Goal: Task Accomplishment & Management: Use online tool/utility

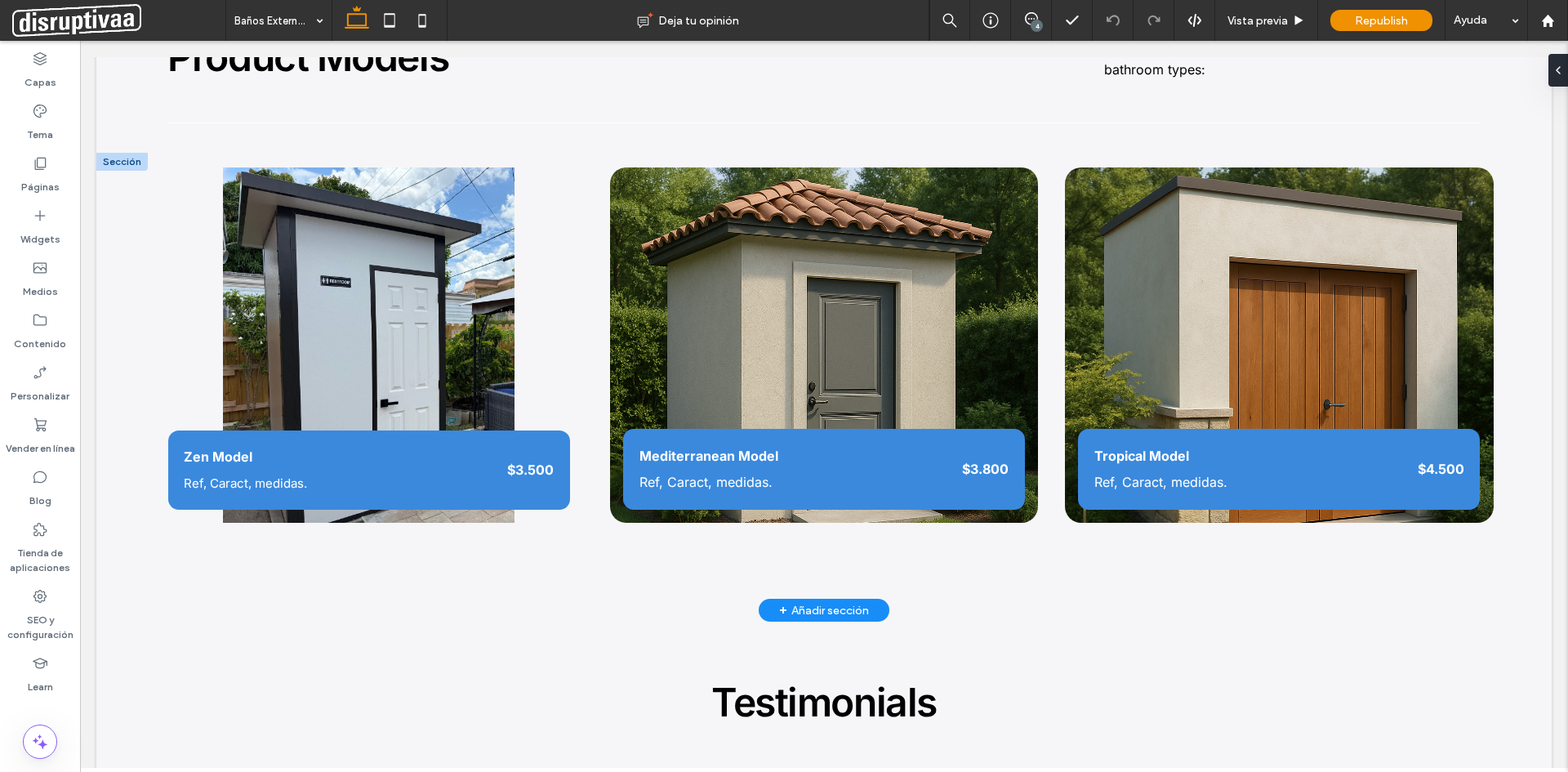
scroll to position [1798, 0]
click at [395, 170] on div "Zen Model Ref, Caract, medidas. $3.500" at bounding box center [368, 346] width 429 height 356
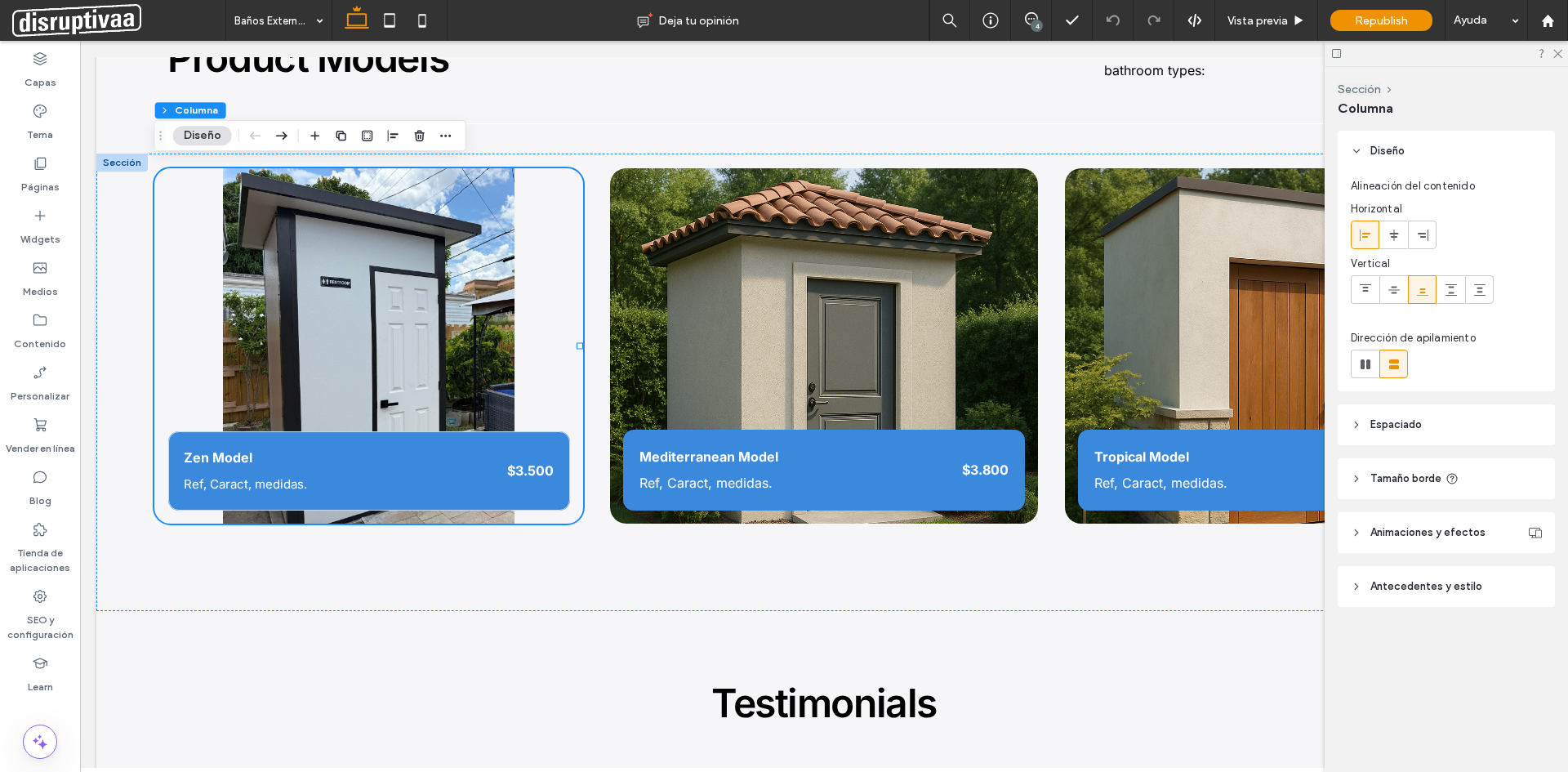
click at [202, 137] on button "Diseño" at bounding box center [203, 136] width 59 height 19
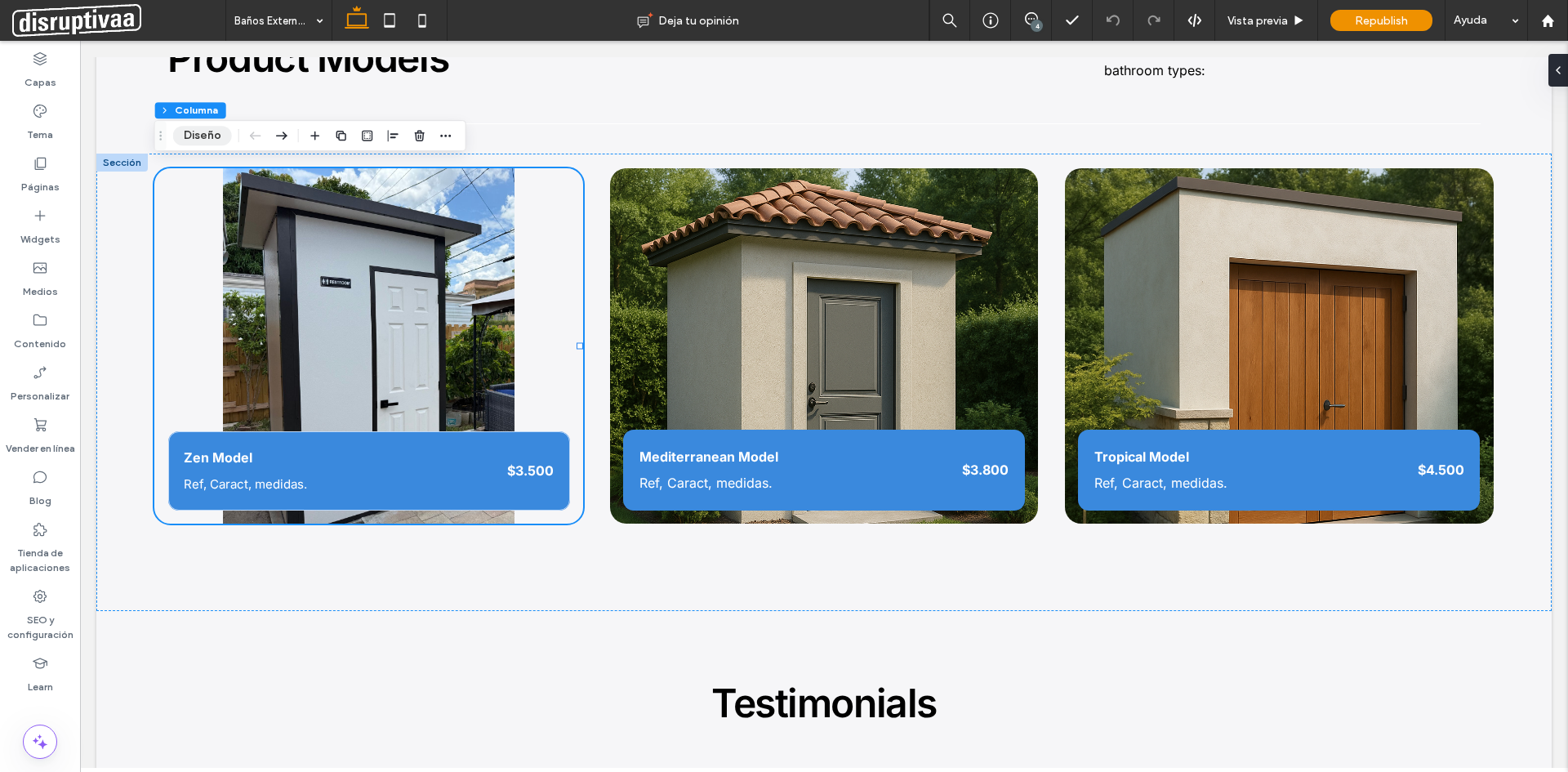
click at [206, 131] on button "Diseño" at bounding box center [203, 136] width 59 height 19
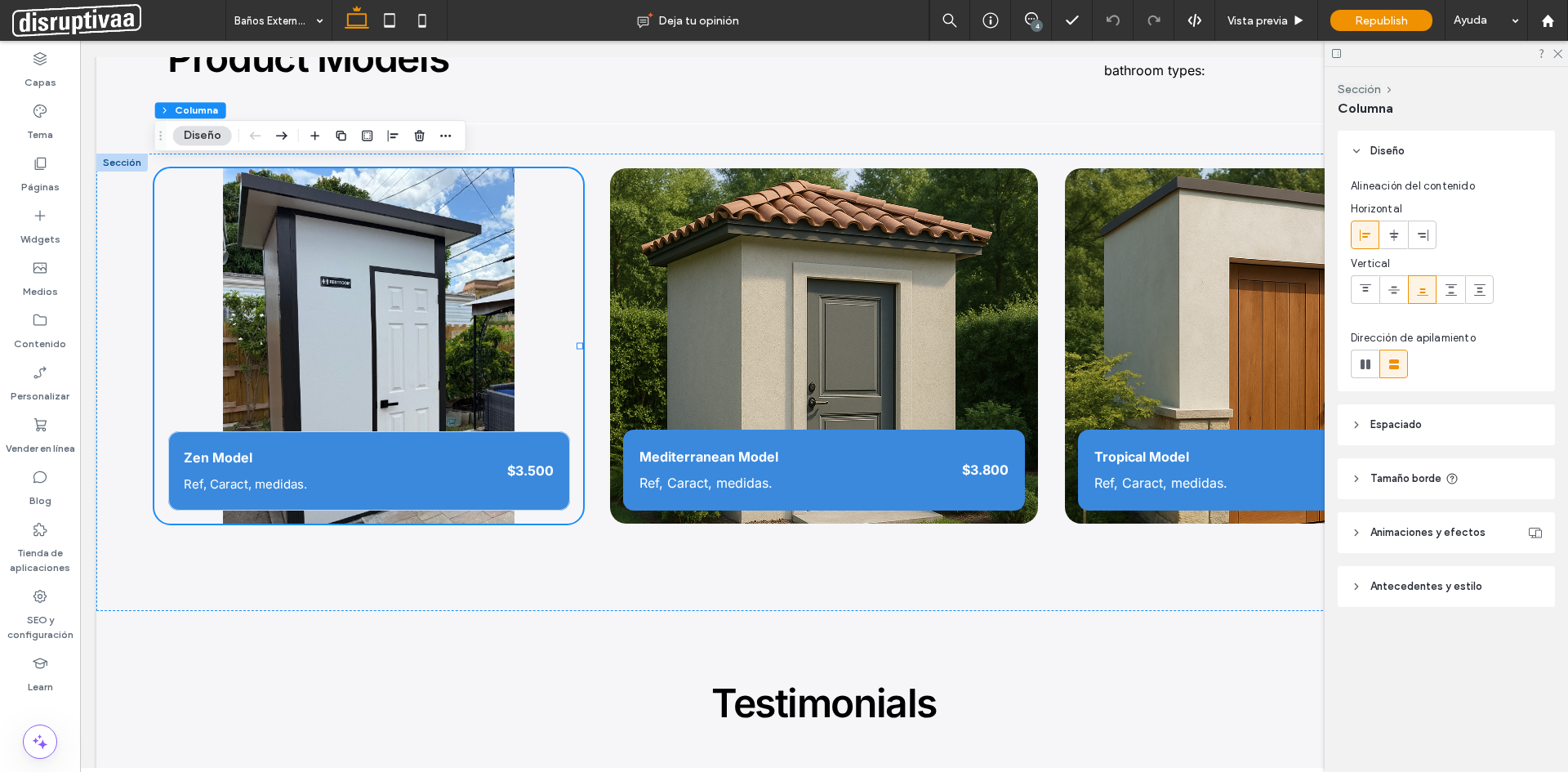
click at [1412, 429] on span "Espaciado" at bounding box center [1396, 425] width 51 height 17
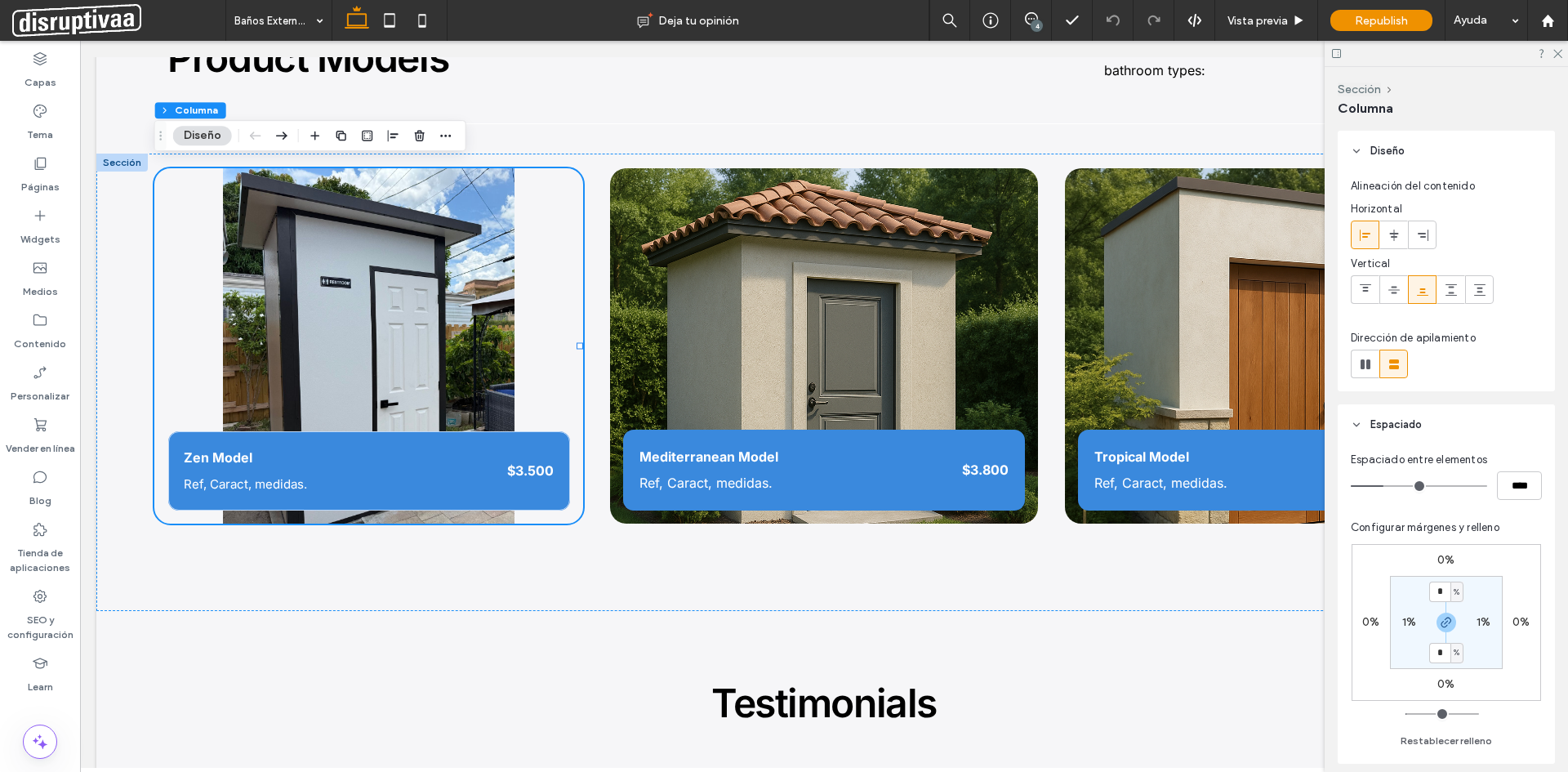
click at [1409, 427] on span "Espaciado" at bounding box center [1396, 425] width 51 height 17
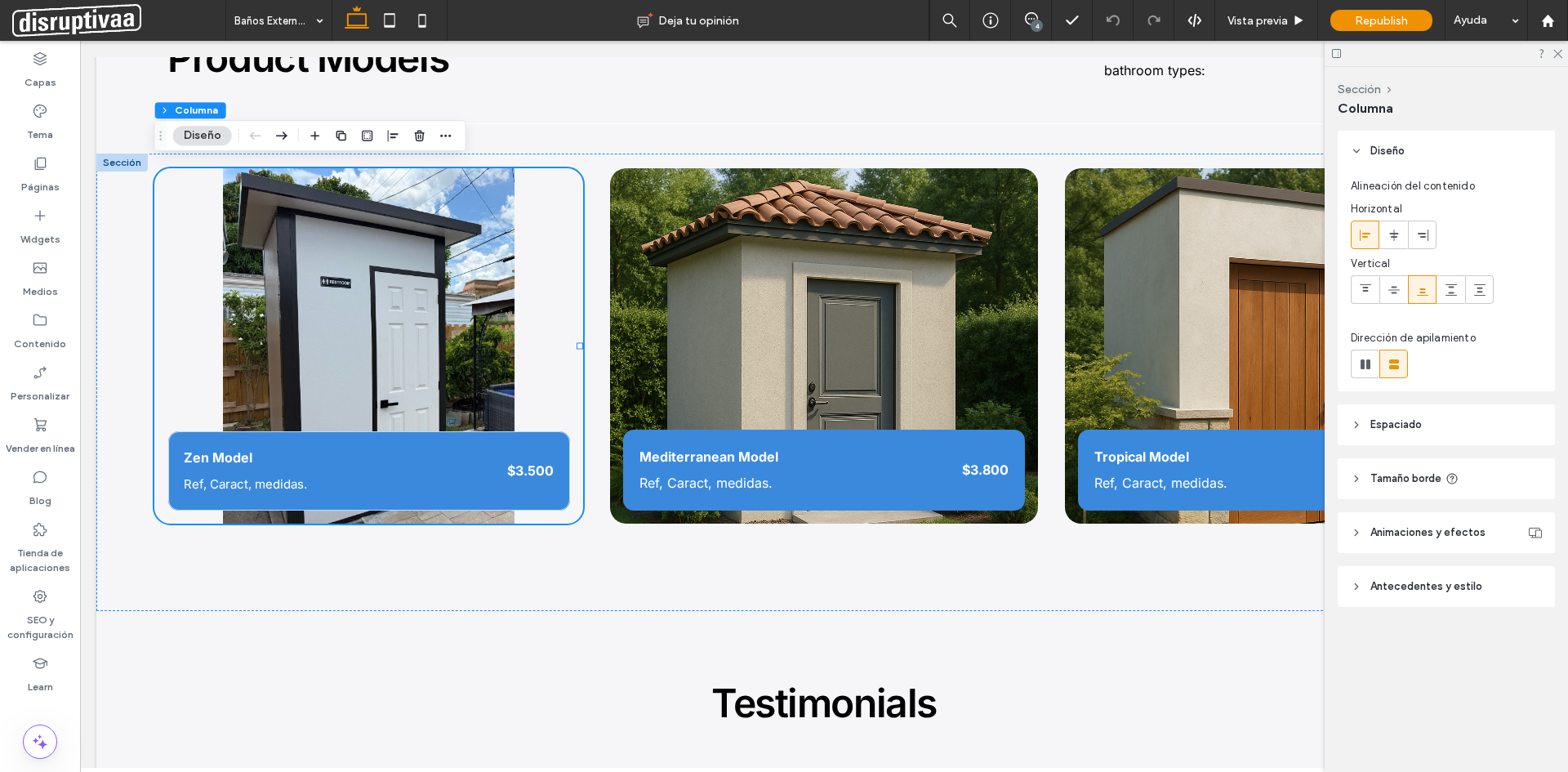
click at [212, 139] on button "Diseño" at bounding box center [203, 136] width 59 height 19
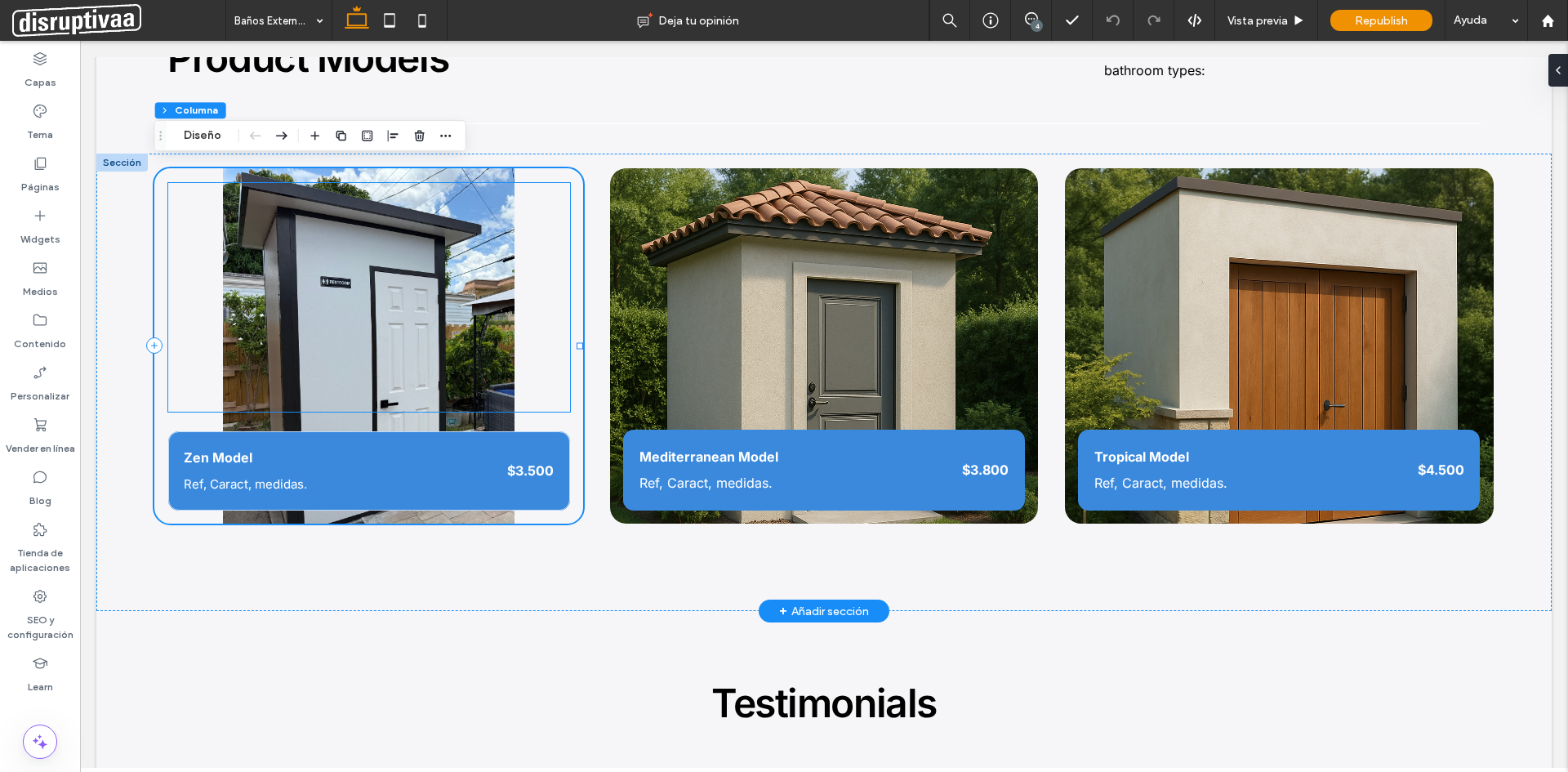
click at [313, 219] on div at bounding box center [369, 298] width 402 height 229
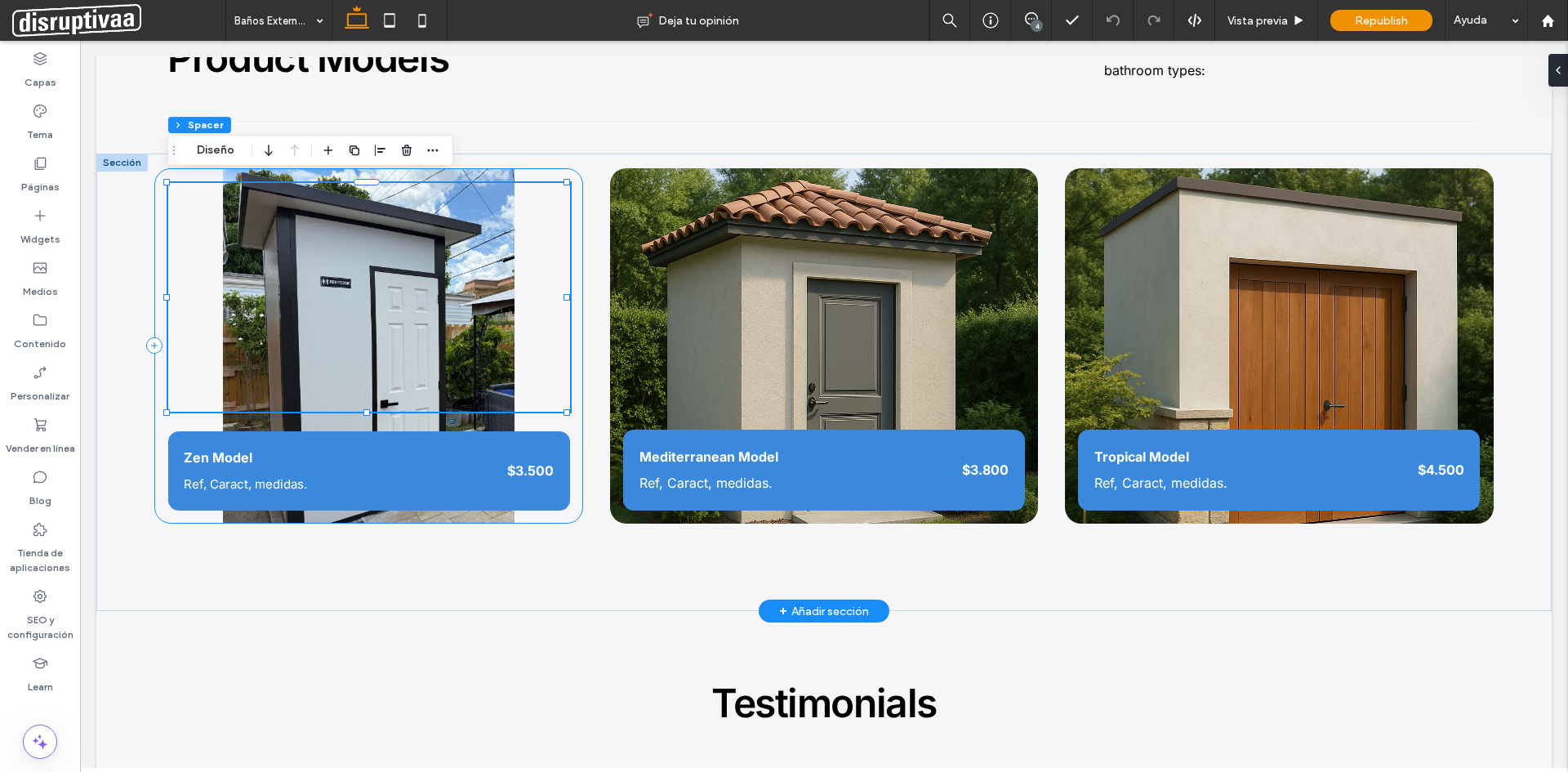
click at [553, 174] on div "Zen Model Ref, Caract, medidas. $3.500" at bounding box center [368, 346] width 429 height 356
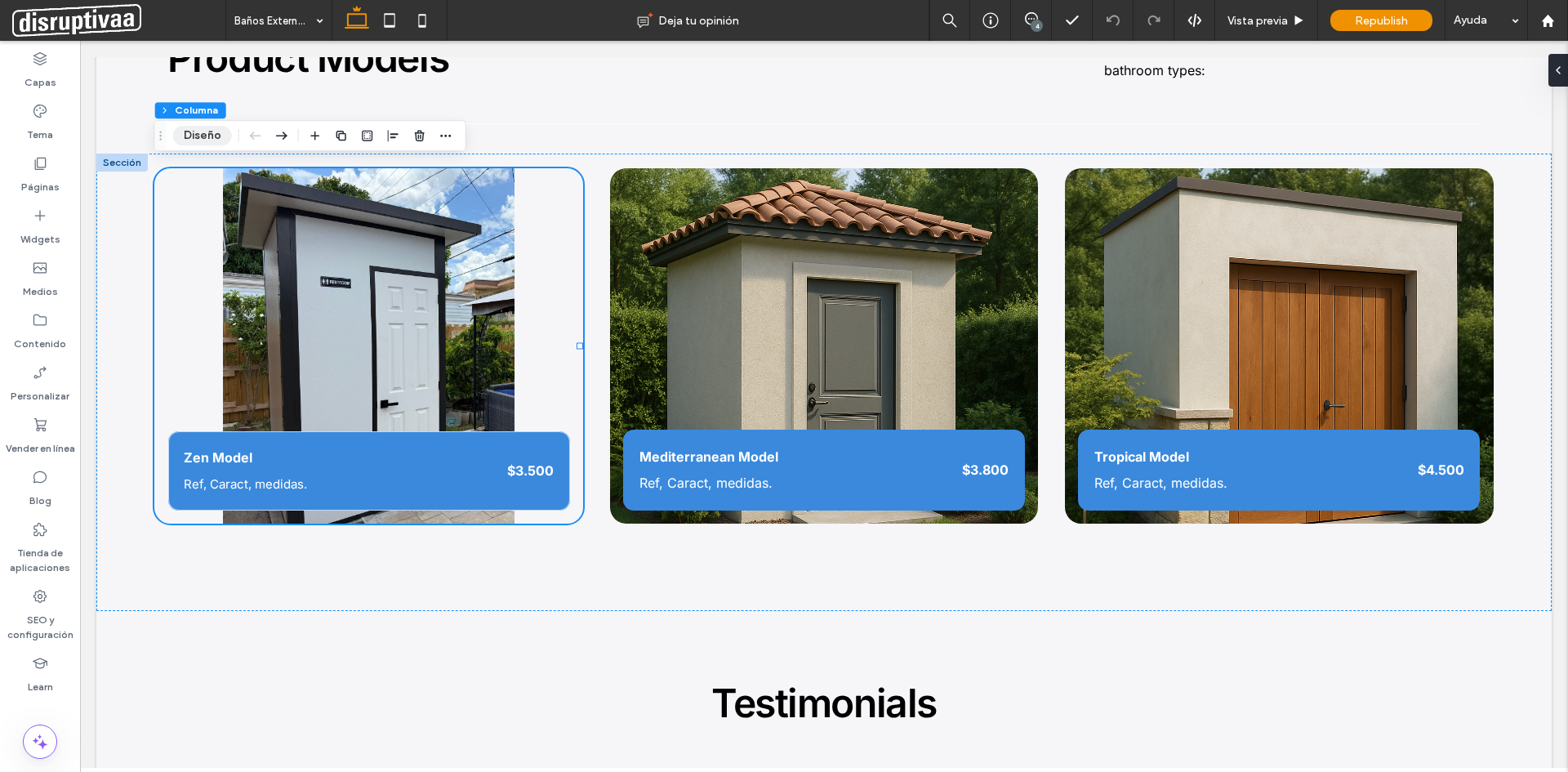
click at [202, 130] on button "Diseño" at bounding box center [203, 136] width 59 height 19
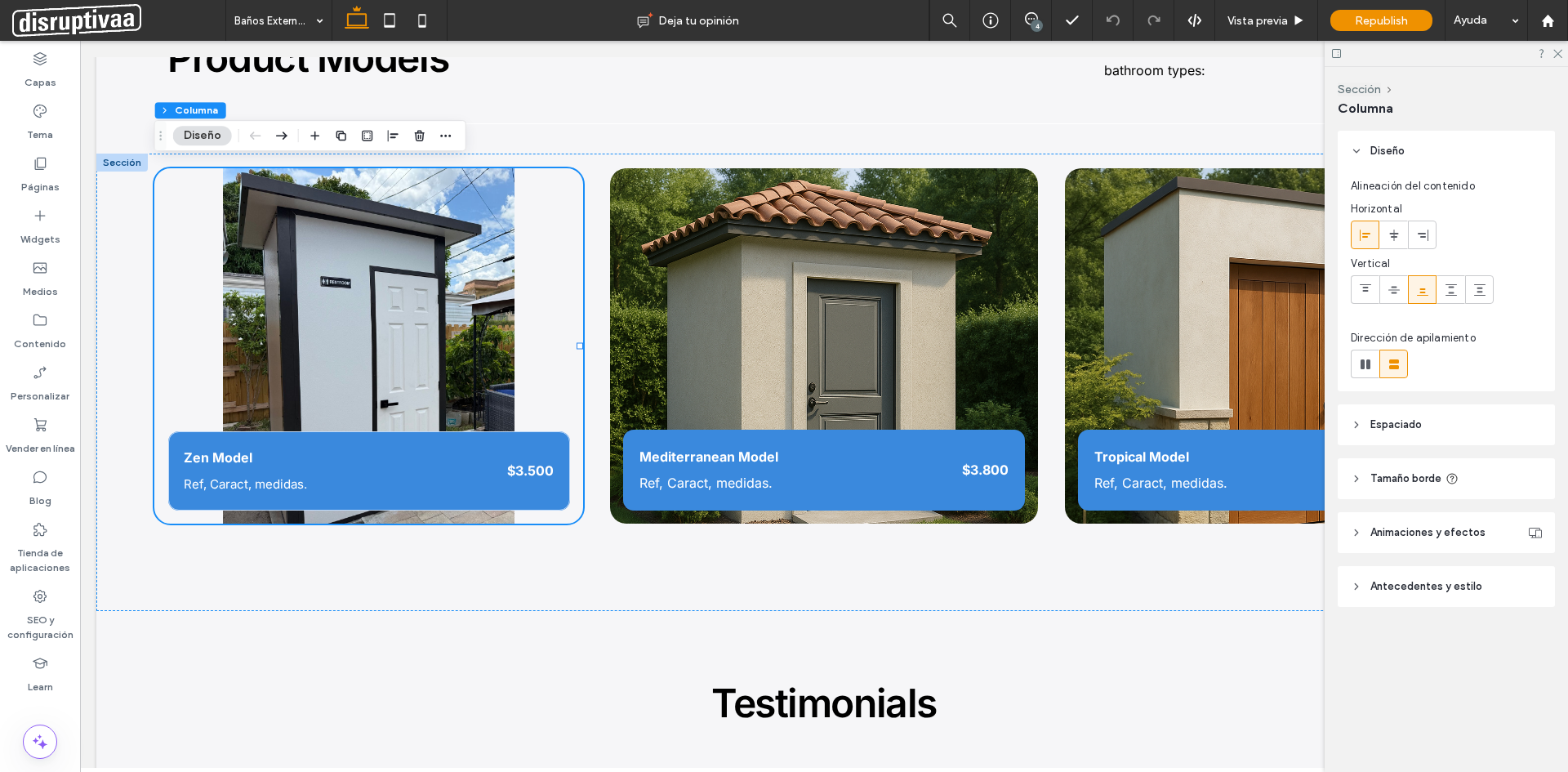
click at [1428, 587] on span "Antecedentes y estilo" at bounding box center [1426, 587] width 112 height 17
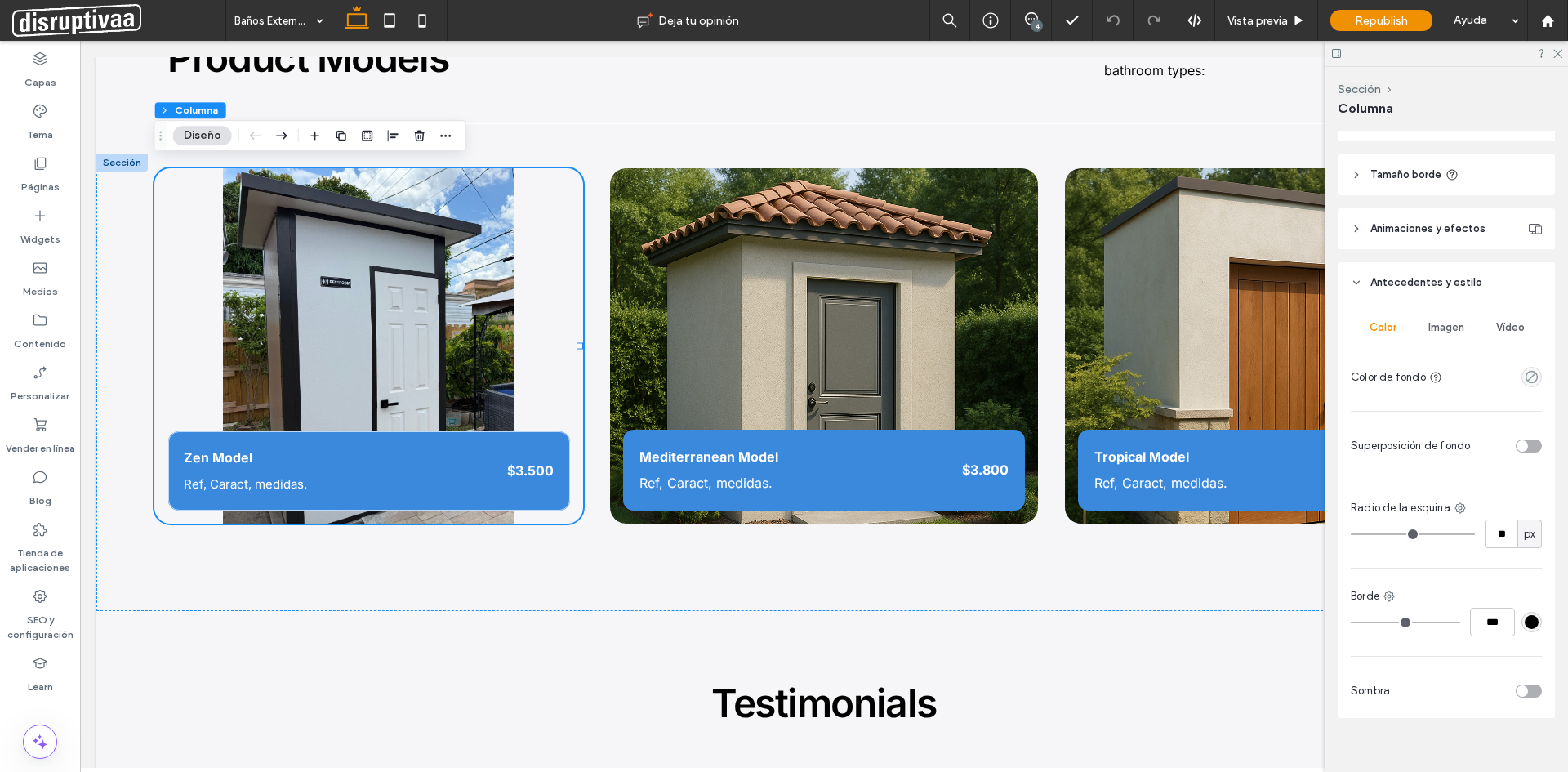
scroll to position [308, 0]
click at [1436, 326] on span "Imagen" at bounding box center [1446, 323] width 36 height 13
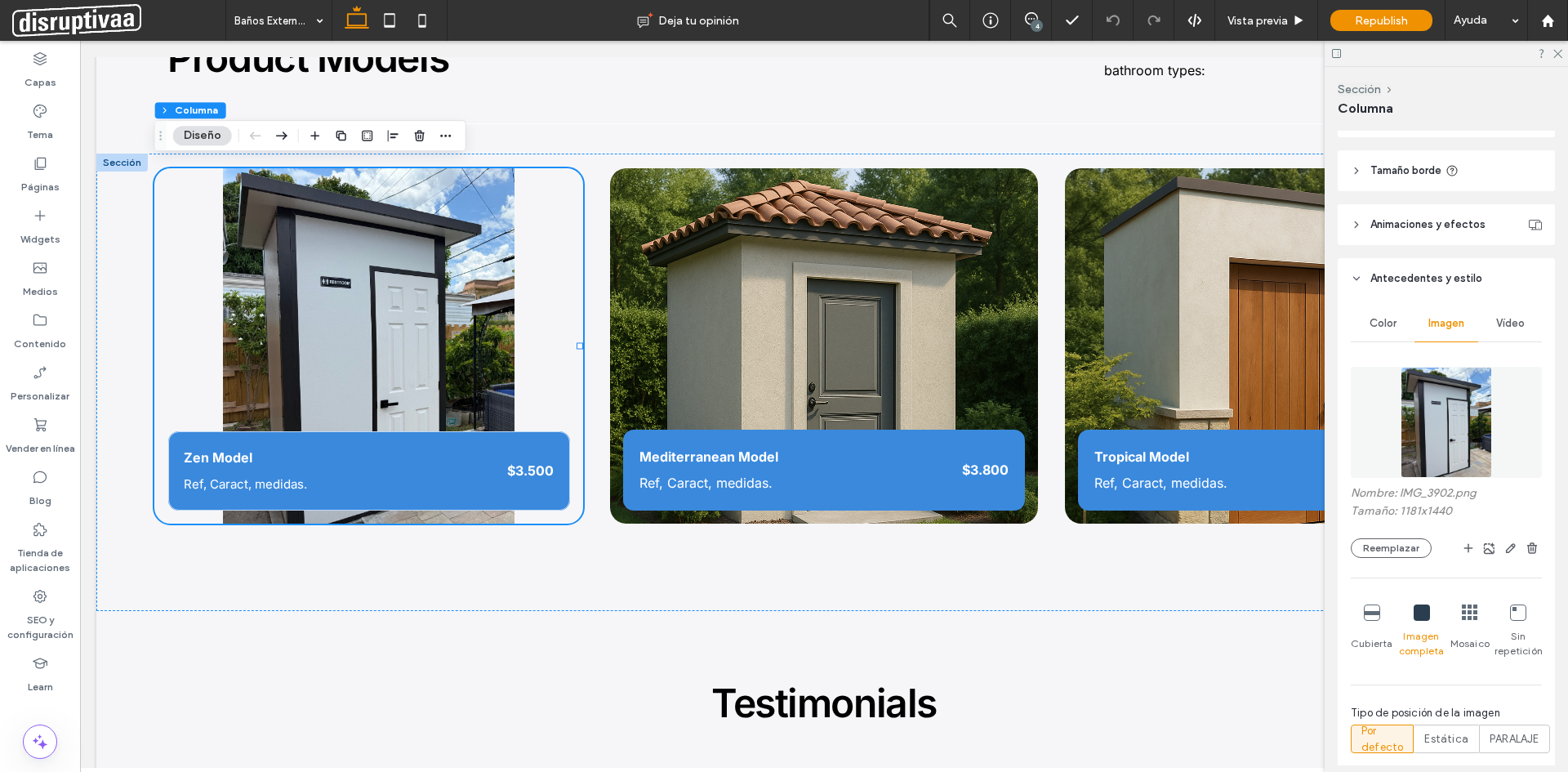
click at [1375, 614] on icon at bounding box center [1372, 612] width 17 height 17
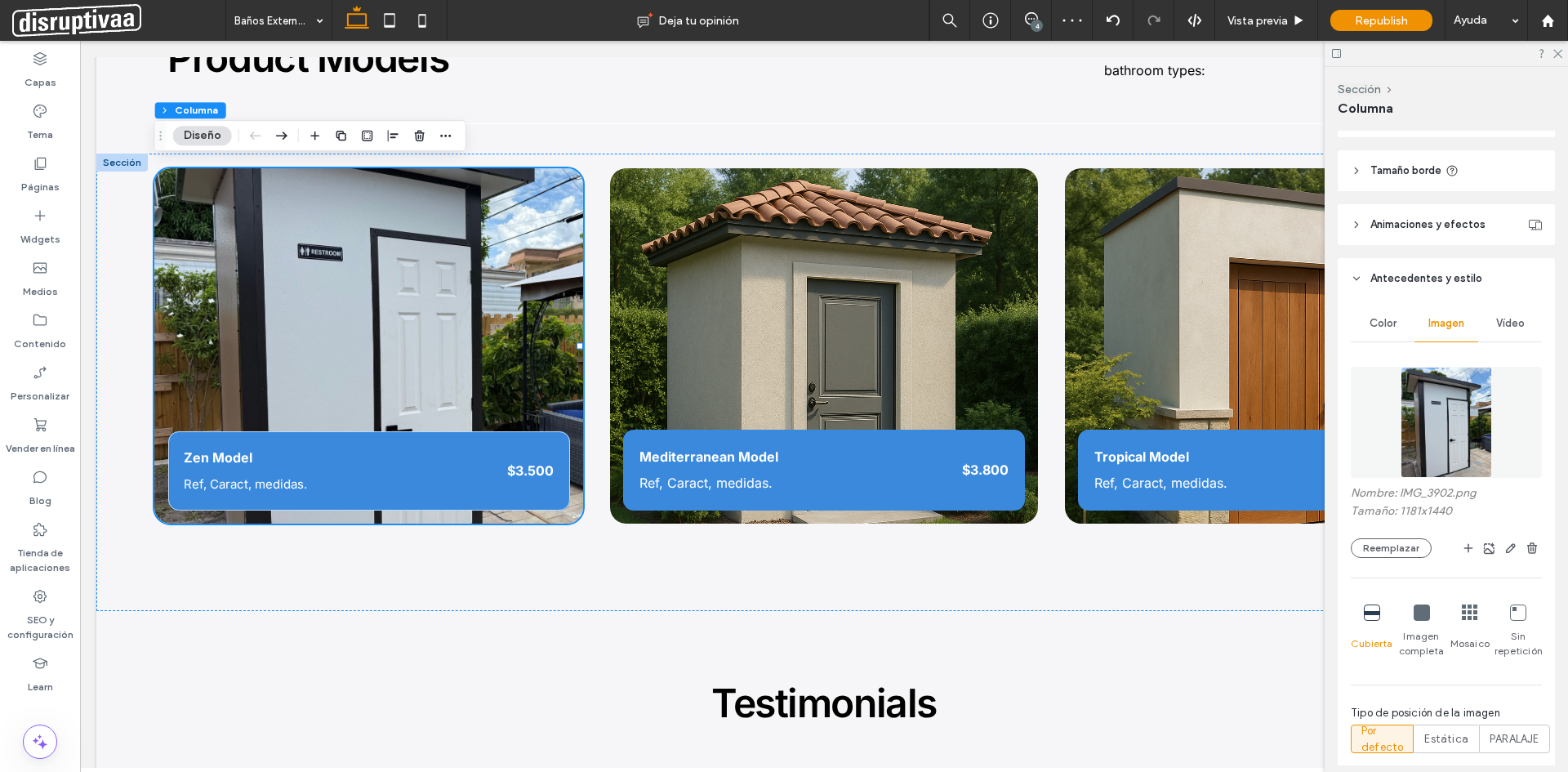
click at [1464, 621] on div at bounding box center [1470, 613] width 17 height 18
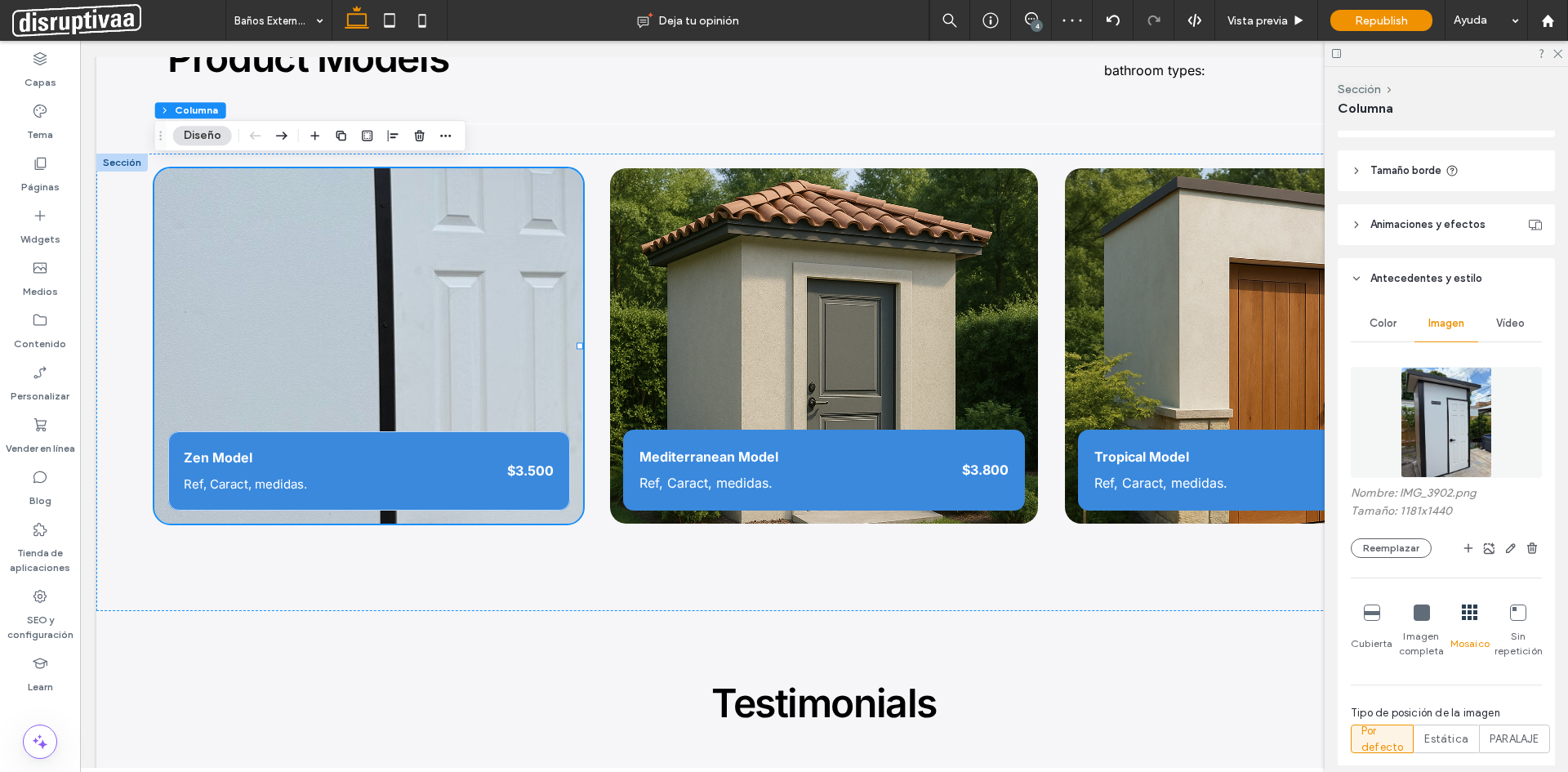
click at [1374, 616] on icon at bounding box center [1372, 612] width 17 height 17
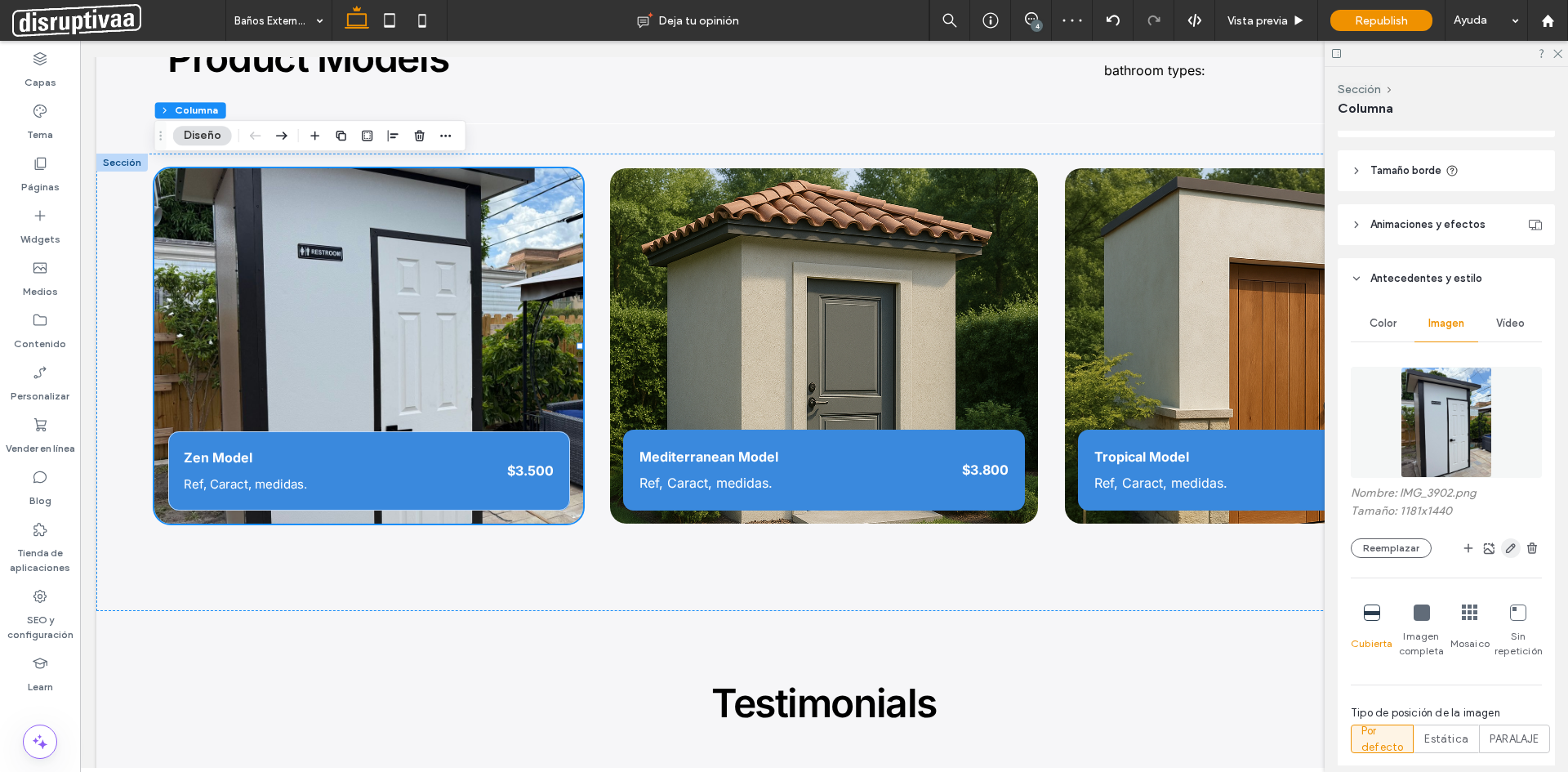
click at [1505, 542] on icon "button" at bounding box center [1511, 548] width 13 height 13
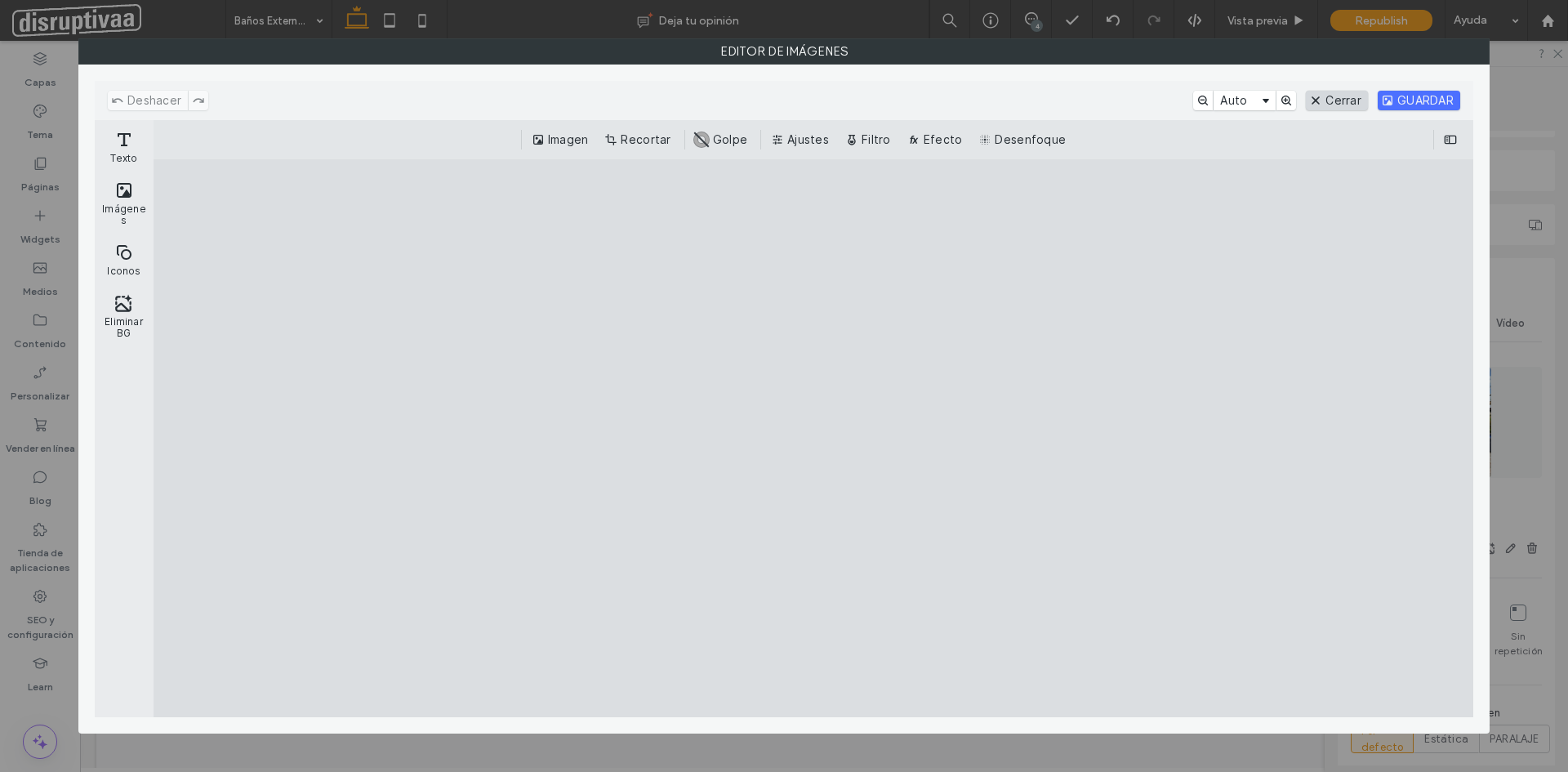
click at [1357, 100] on button "Cerrar" at bounding box center [1337, 100] width 62 height 19
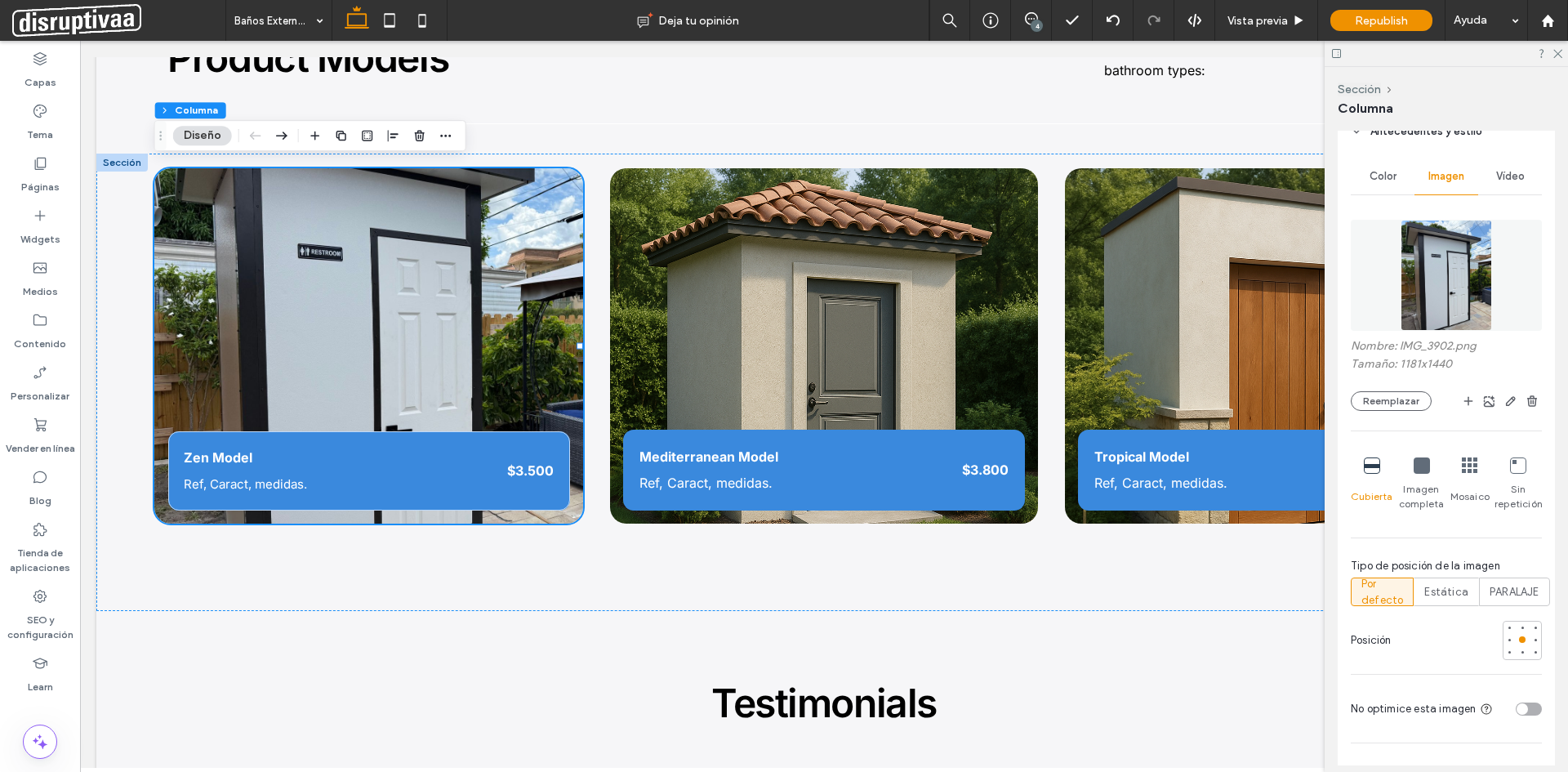
scroll to position [471, 0]
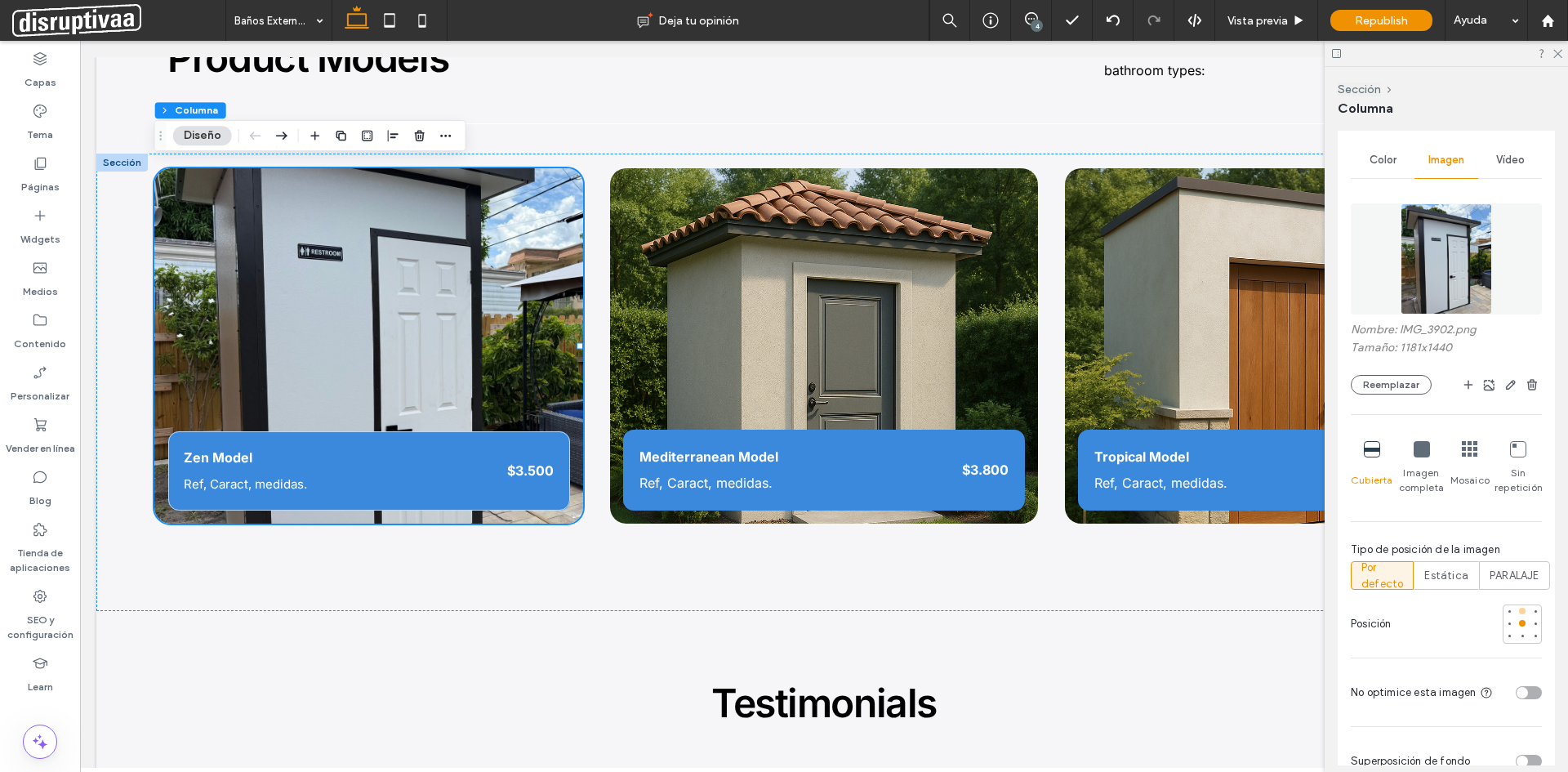
click at [1520, 611] on div at bounding box center [1522, 611] width 6 height 6
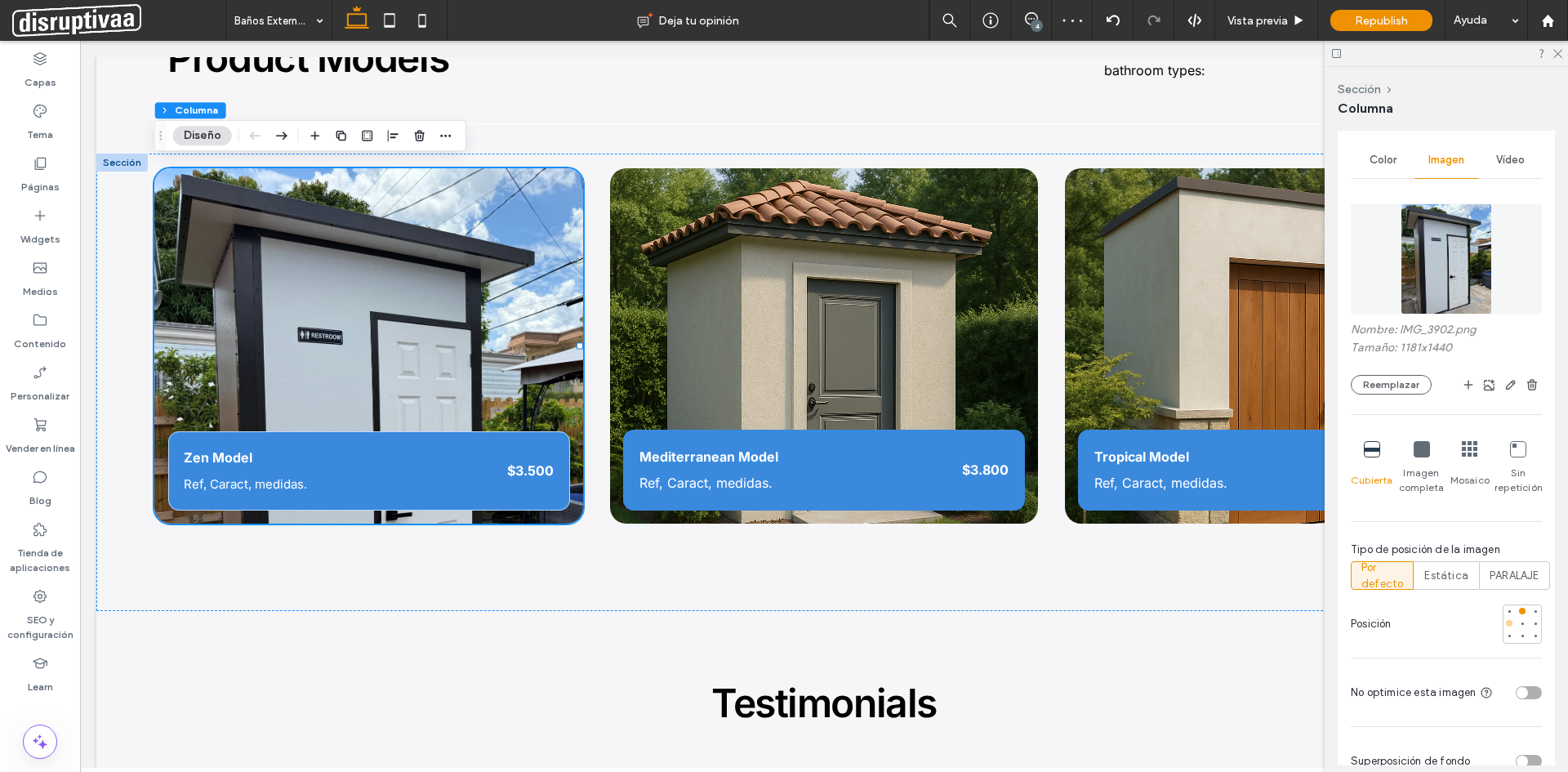
click at [1506, 623] on div at bounding box center [1509, 623] width 6 height 6
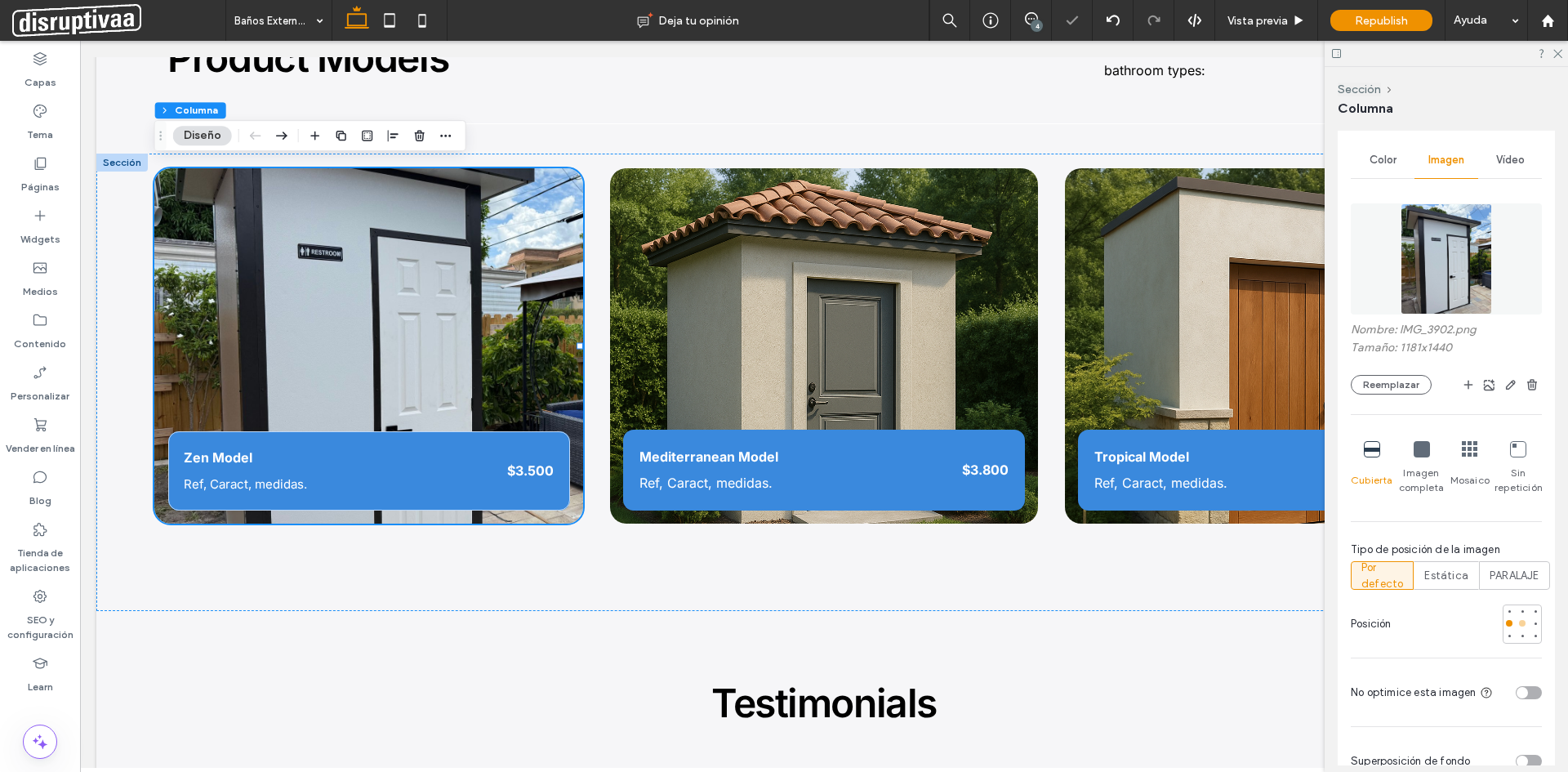
click at [1520, 624] on div at bounding box center [1522, 623] width 6 height 6
click at [1520, 612] on div at bounding box center [1522, 611] width 6 height 6
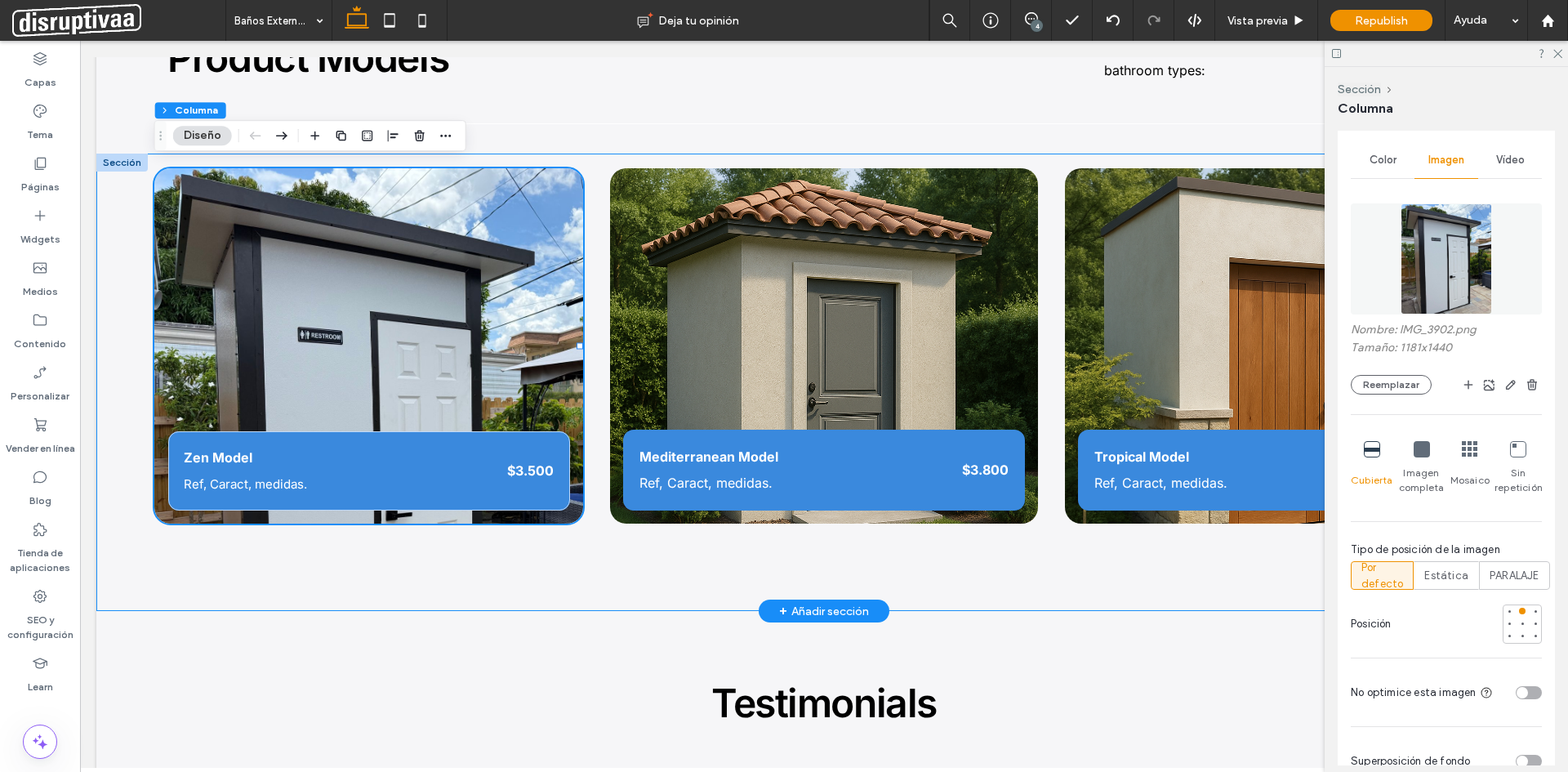
click at [531, 564] on div "Zen Model Ref, Caract, medidas. $3.500 Mediterranean Model Ref, Caract, medidas…" at bounding box center [824, 382] width 1455 height 457
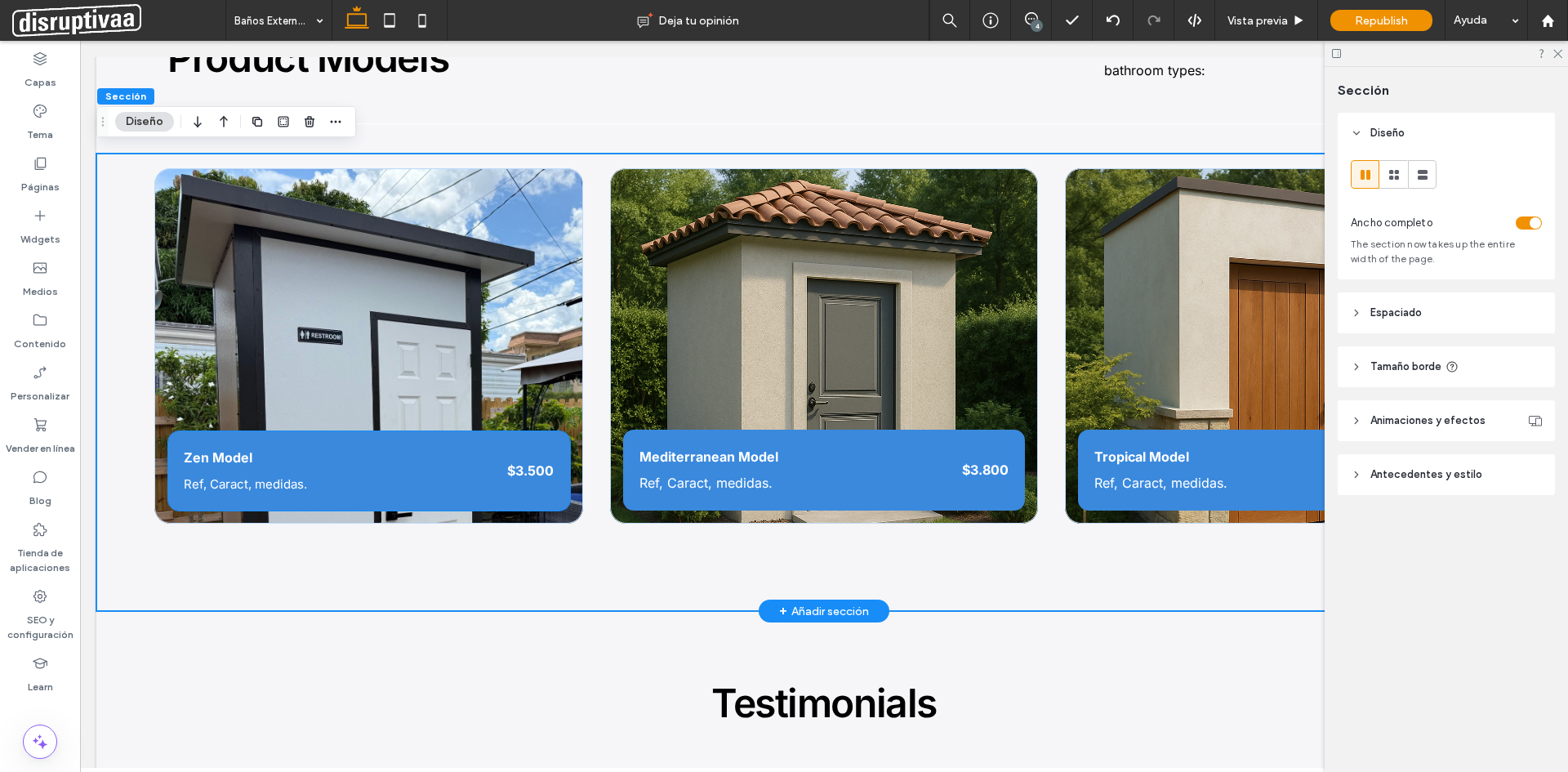
click at [271, 480] on span "Ref, Caract, medidas." at bounding box center [246, 485] width 123 height 16
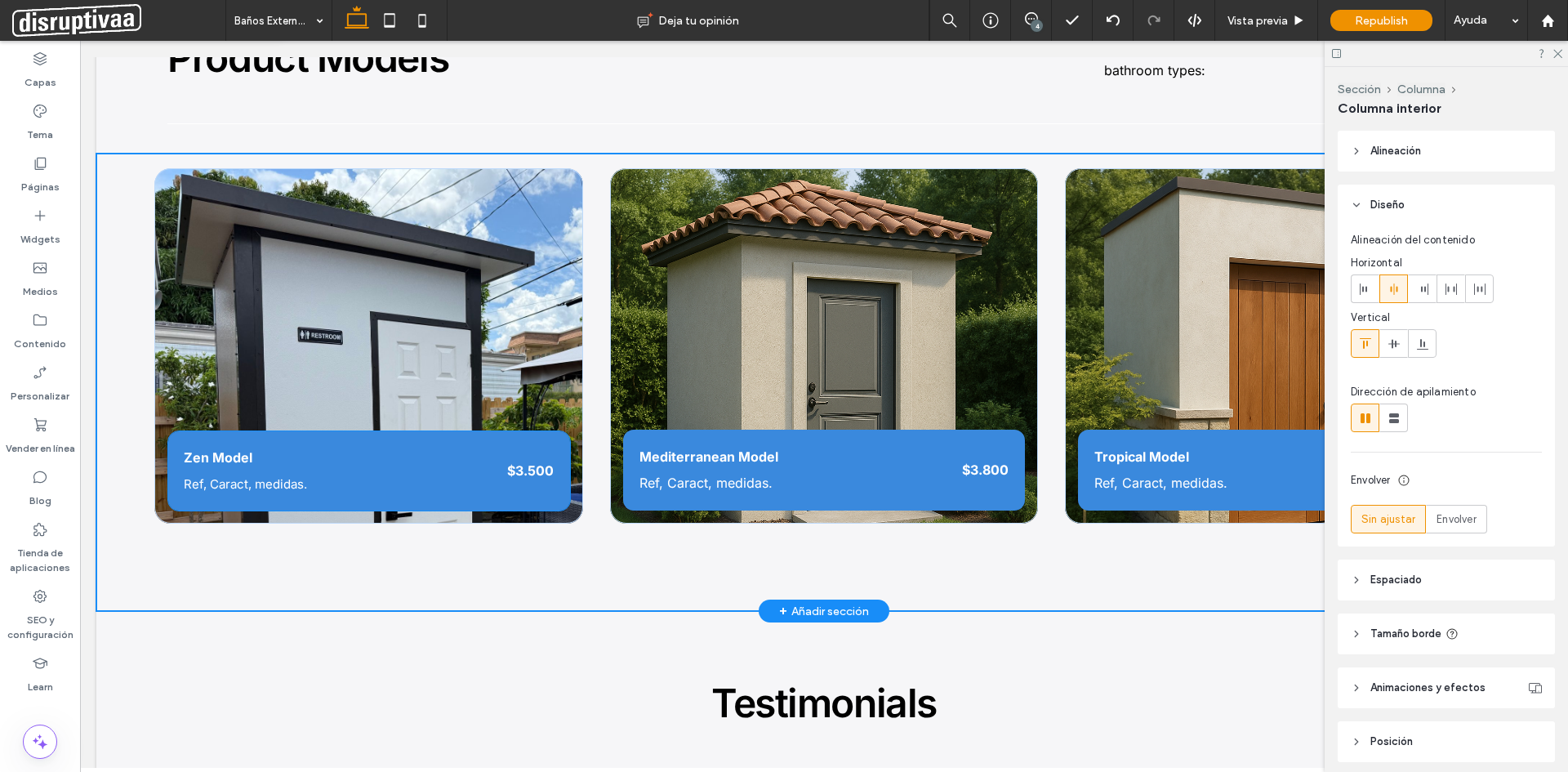
type input "**"
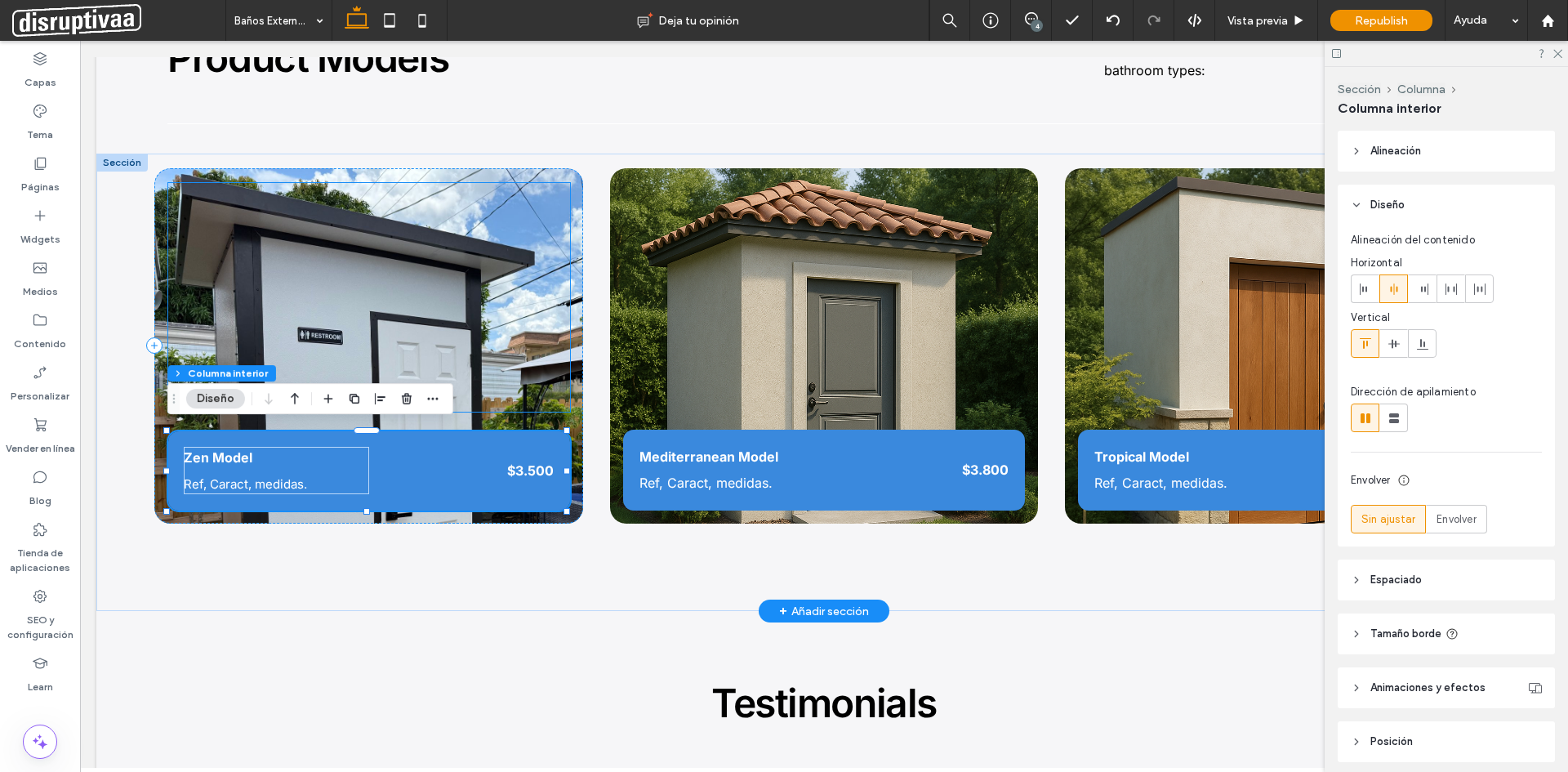
click at [499, 248] on div at bounding box center [369, 298] width 402 height 229
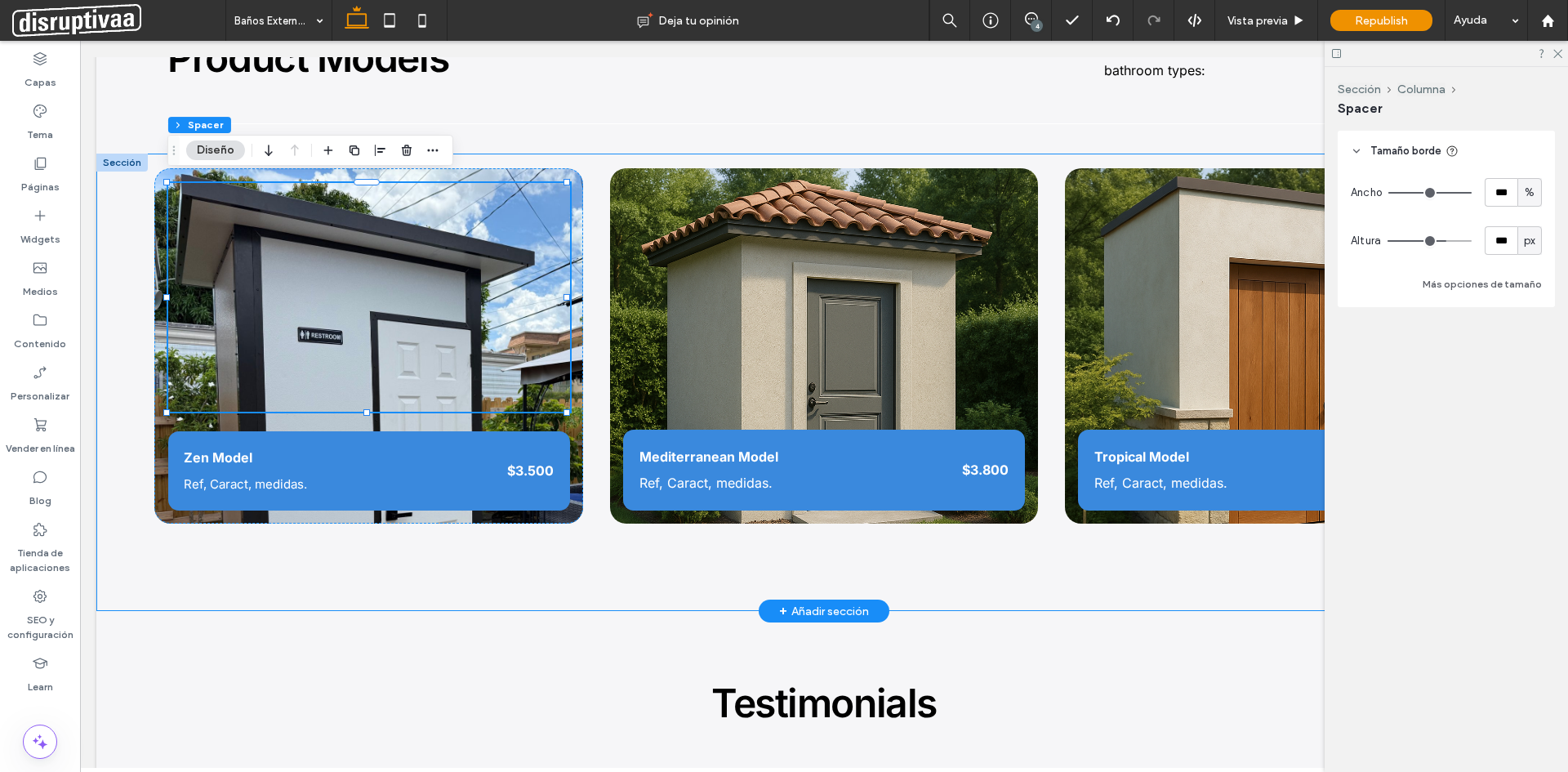
click at [716, 158] on div "Zen Model Ref, Caract, medidas. $3.500 Mediterranean Model Ref, Caract, medidas…" at bounding box center [824, 382] width 1455 height 457
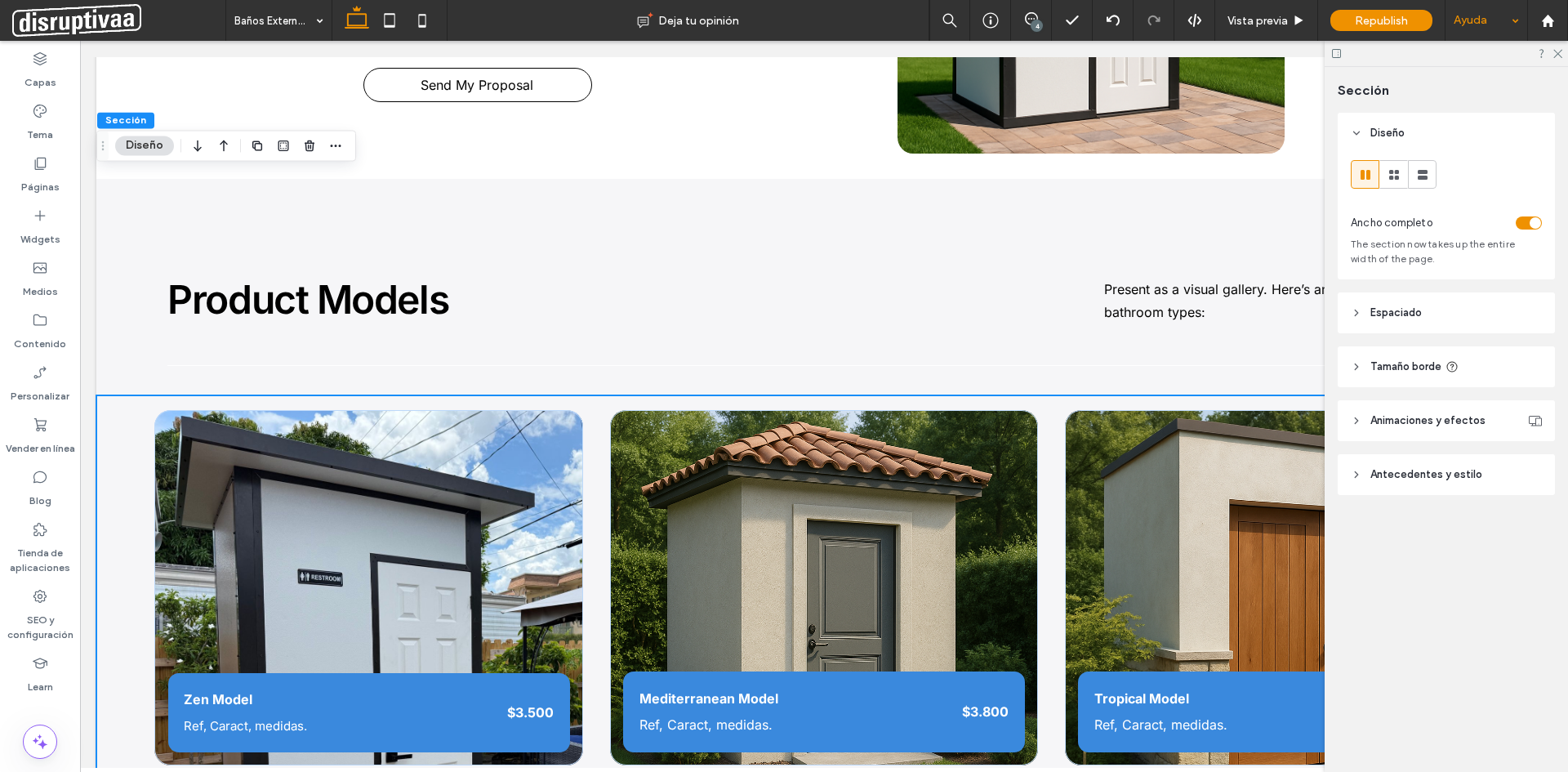
scroll to position [1493, 0]
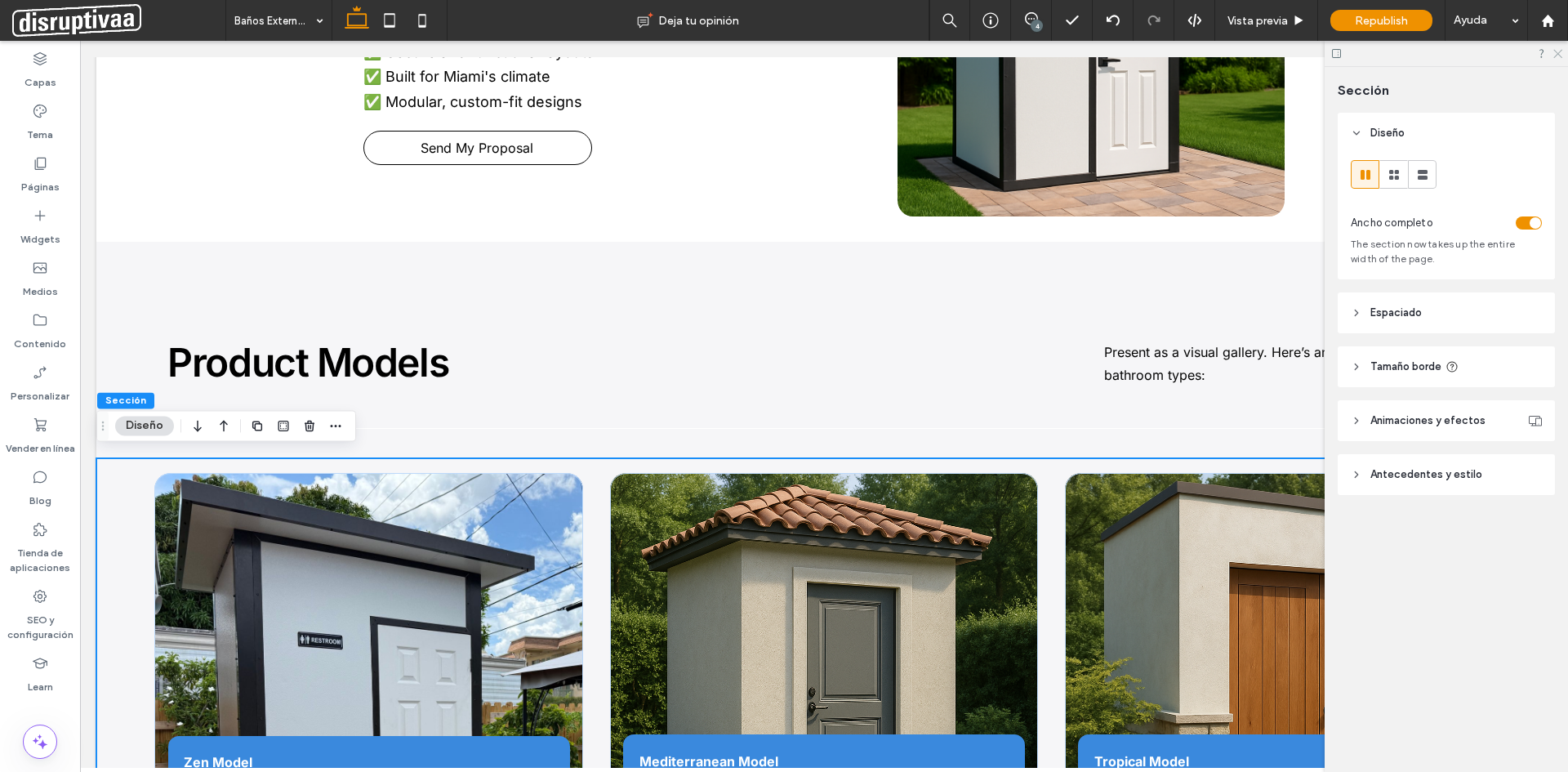
click at [1554, 53] on icon at bounding box center [1557, 53] width 11 height 11
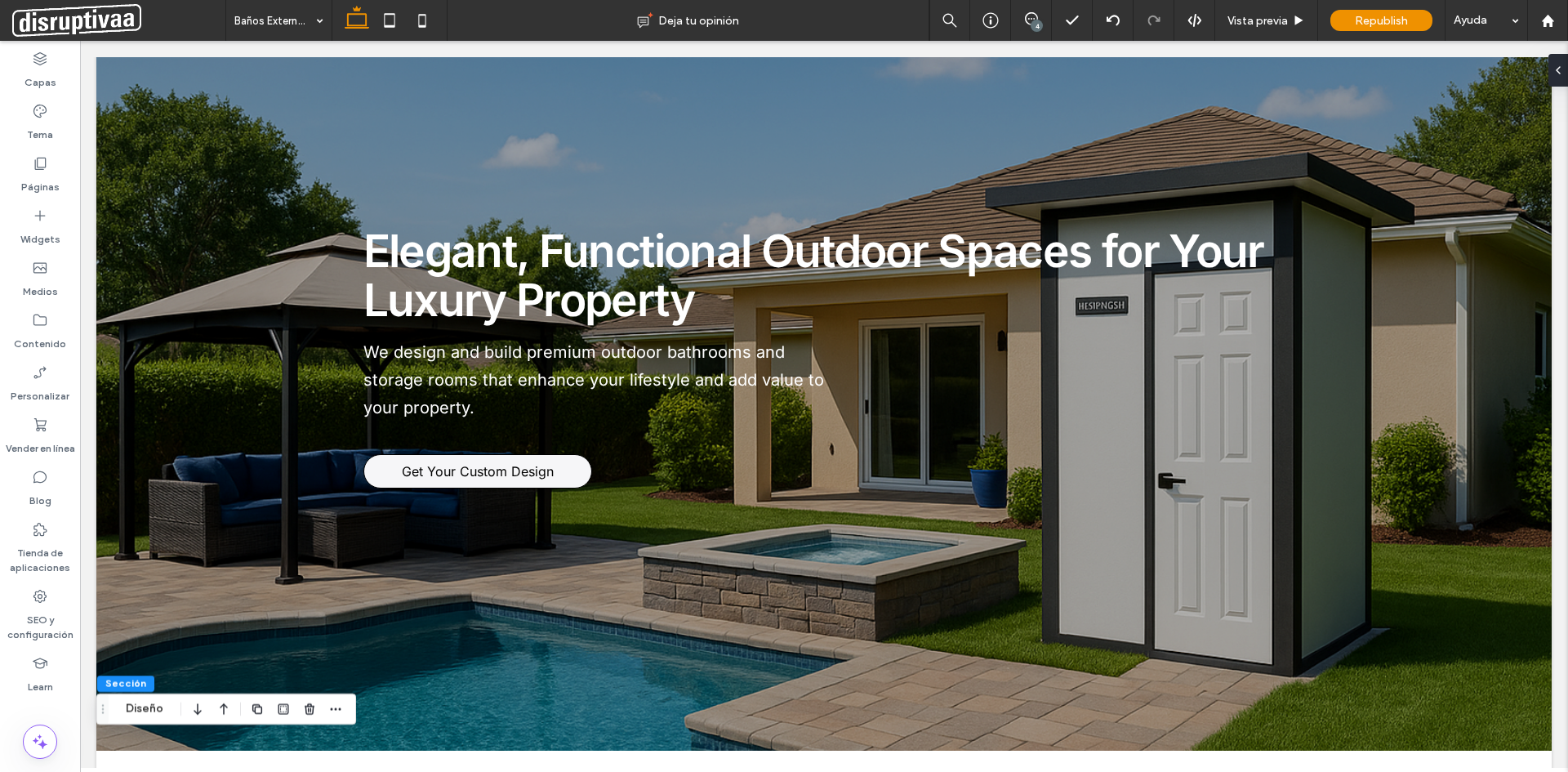
scroll to position [0, 0]
